Goal: Find specific page/section: Find specific page/section

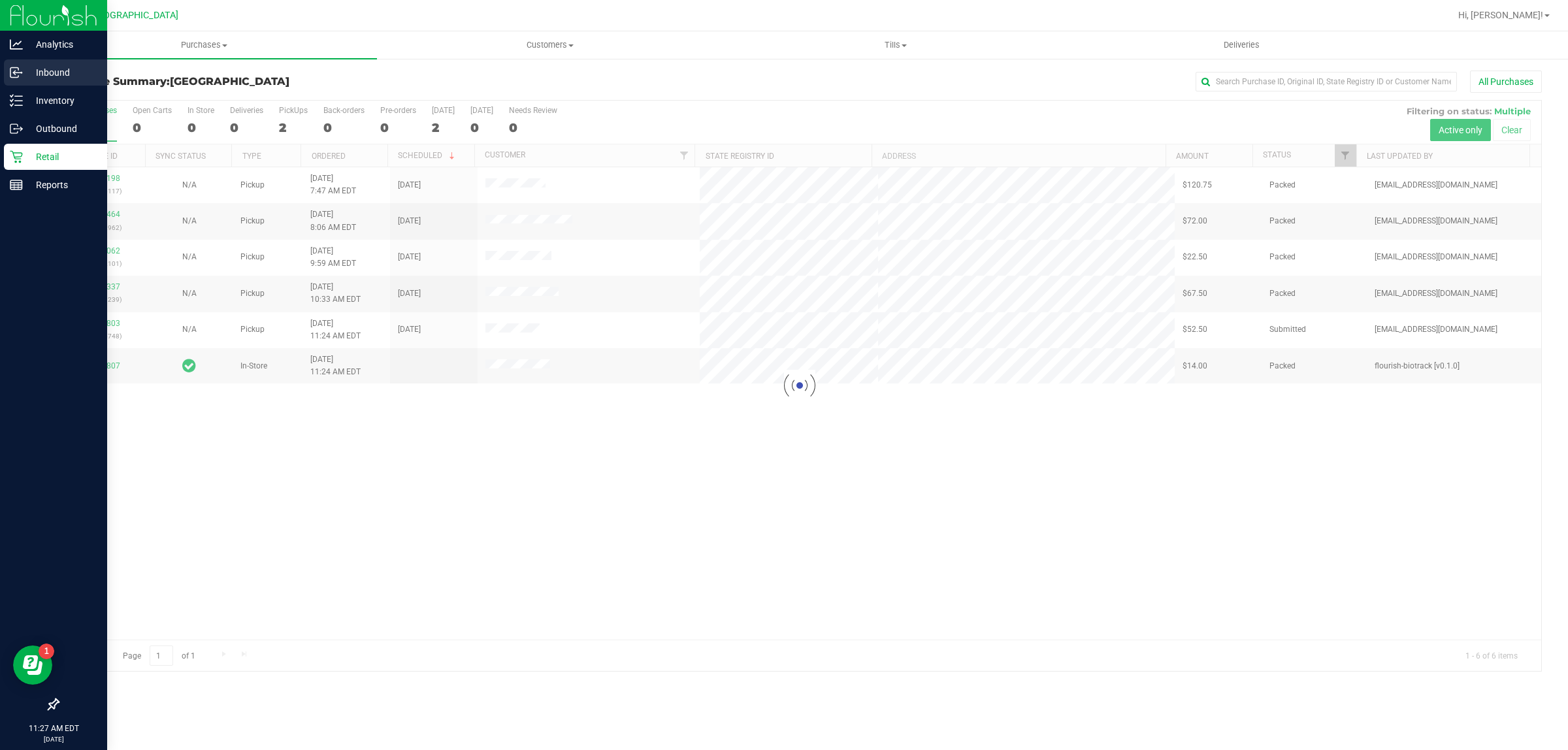
click at [66, 84] on div "Inbound" at bounding box center [55, 72] width 104 height 26
click at [67, 72] on p "Inbound" at bounding box center [62, 72] width 78 height 15
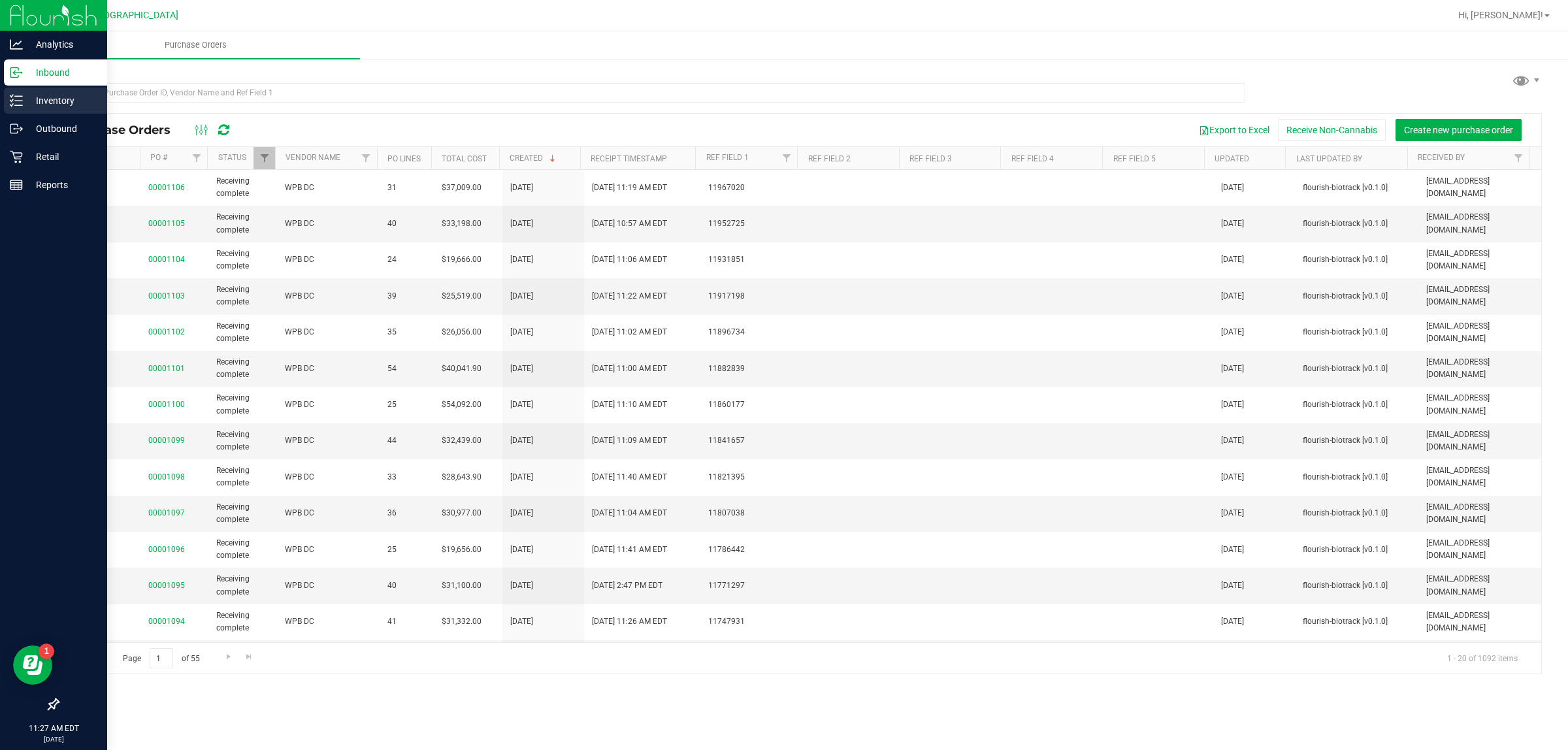
click at [66, 99] on p "Inventory" at bounding box center [62, 100] width 78 height 15
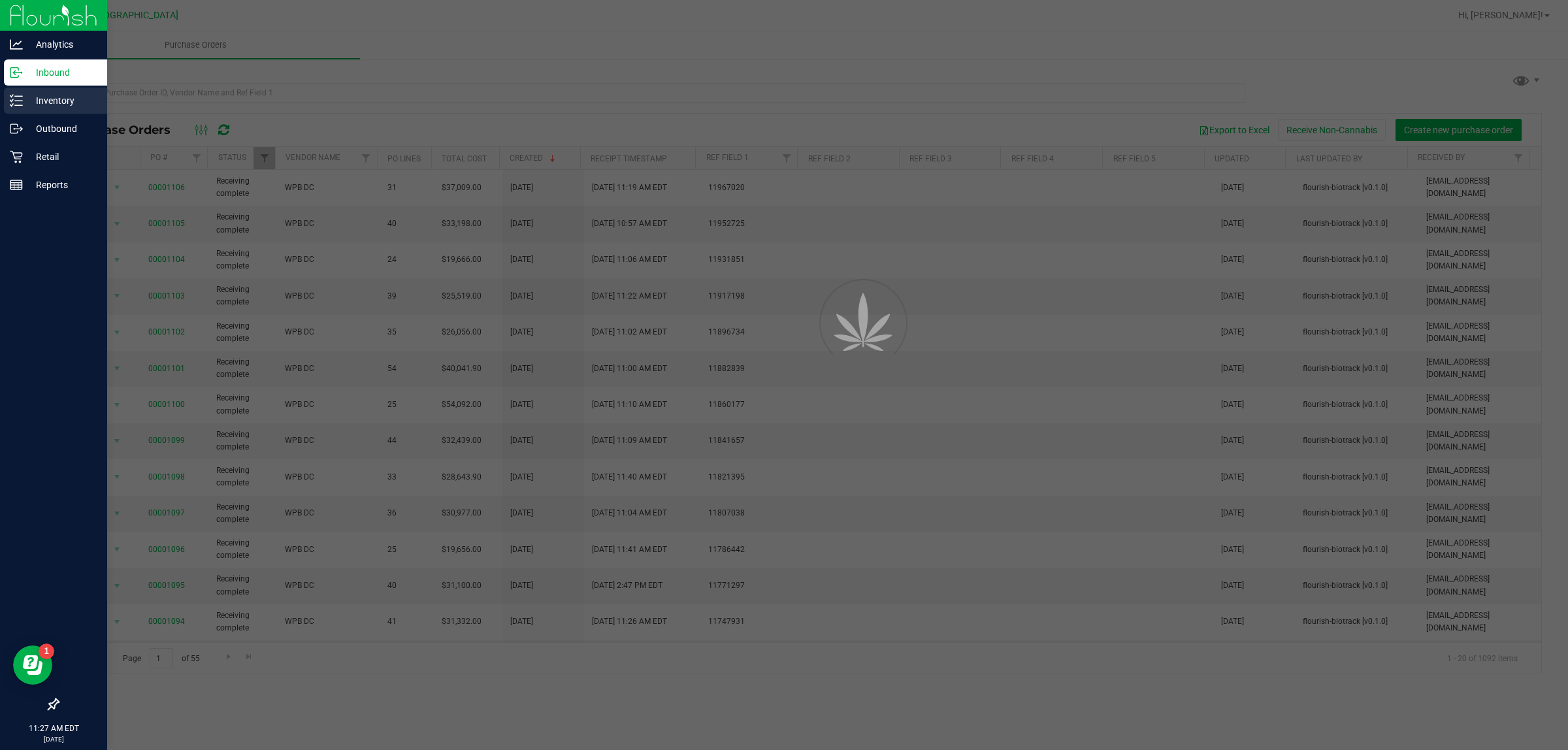
click at [73, 108] on p "Inventory" at bounding box center [62, 100] width 78 height 15
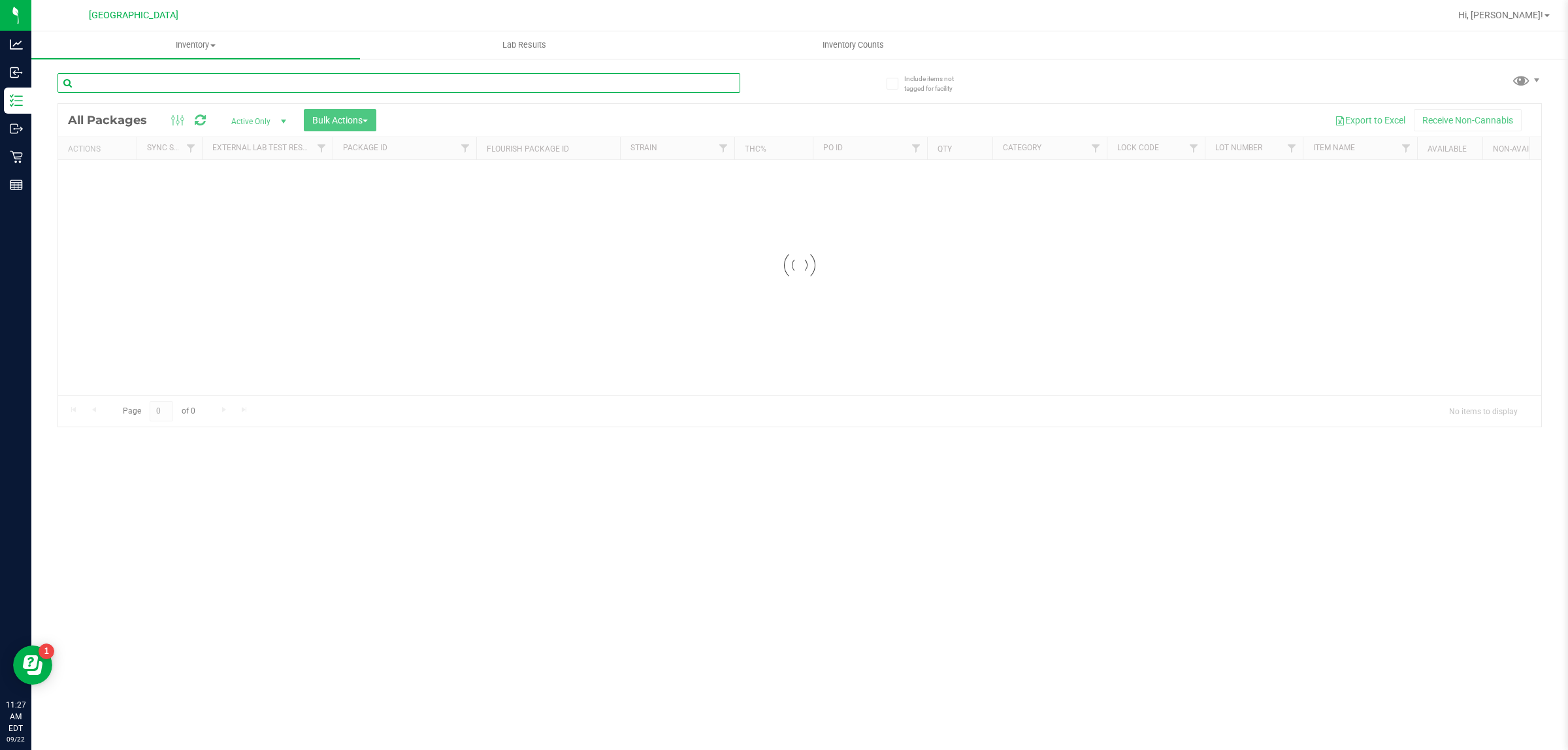
click at [269, 82] on input "text" at bounding box center [398, 83] width 683 height 20
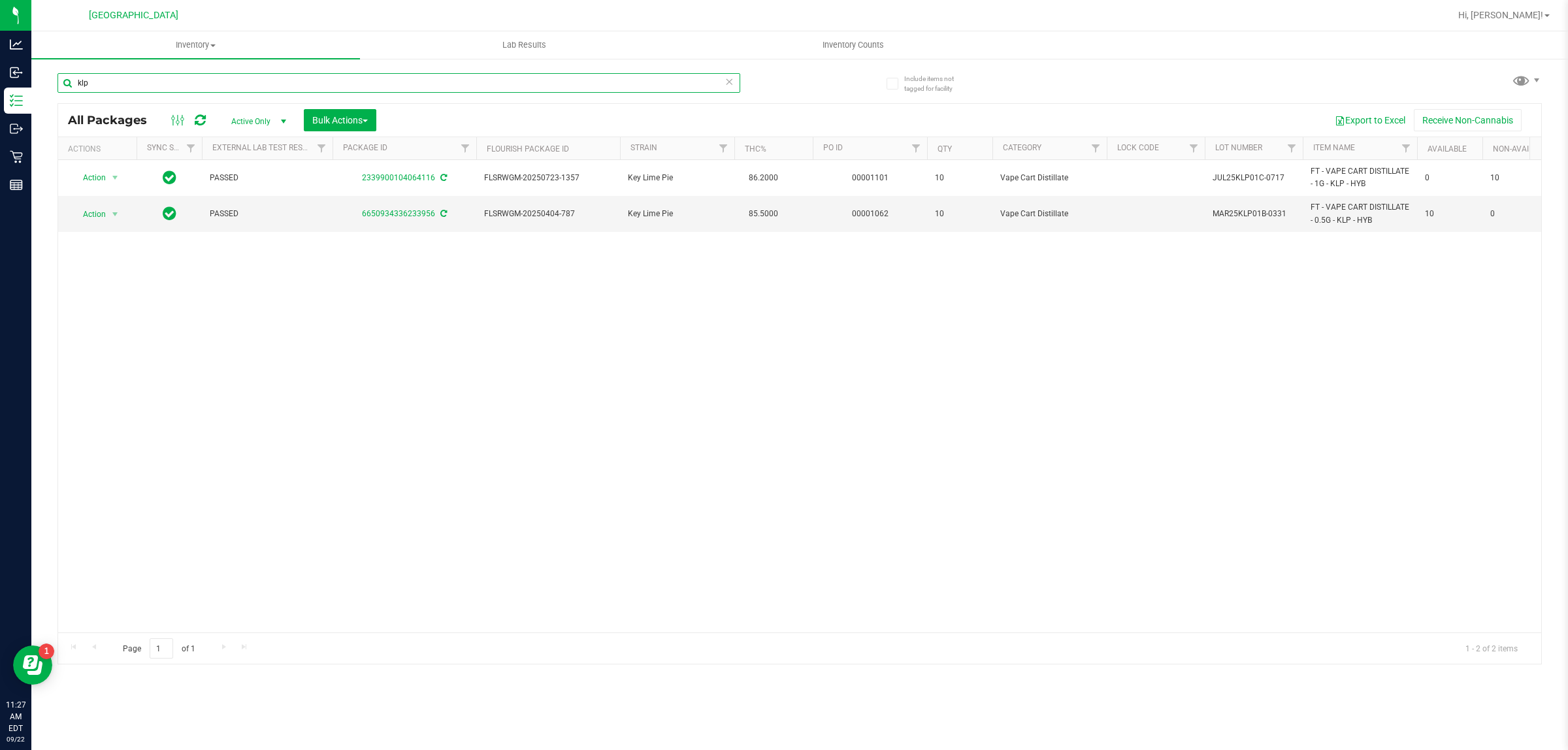
type input "klp"
